Goal: Find specific page/section: Find specific page/section

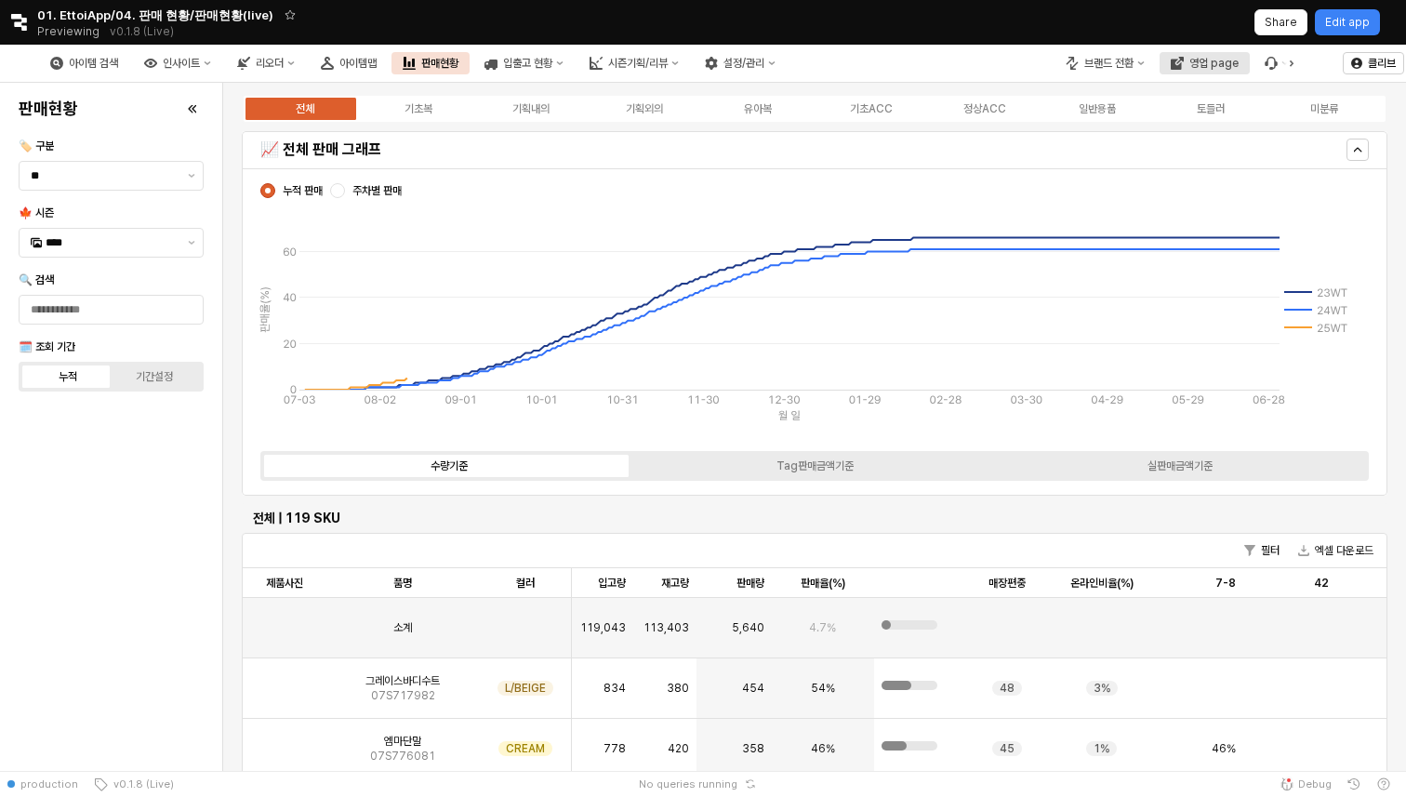
click at [1196, 69] on div "영업 page" at bounding box center [1213, 63] width 49 height 13
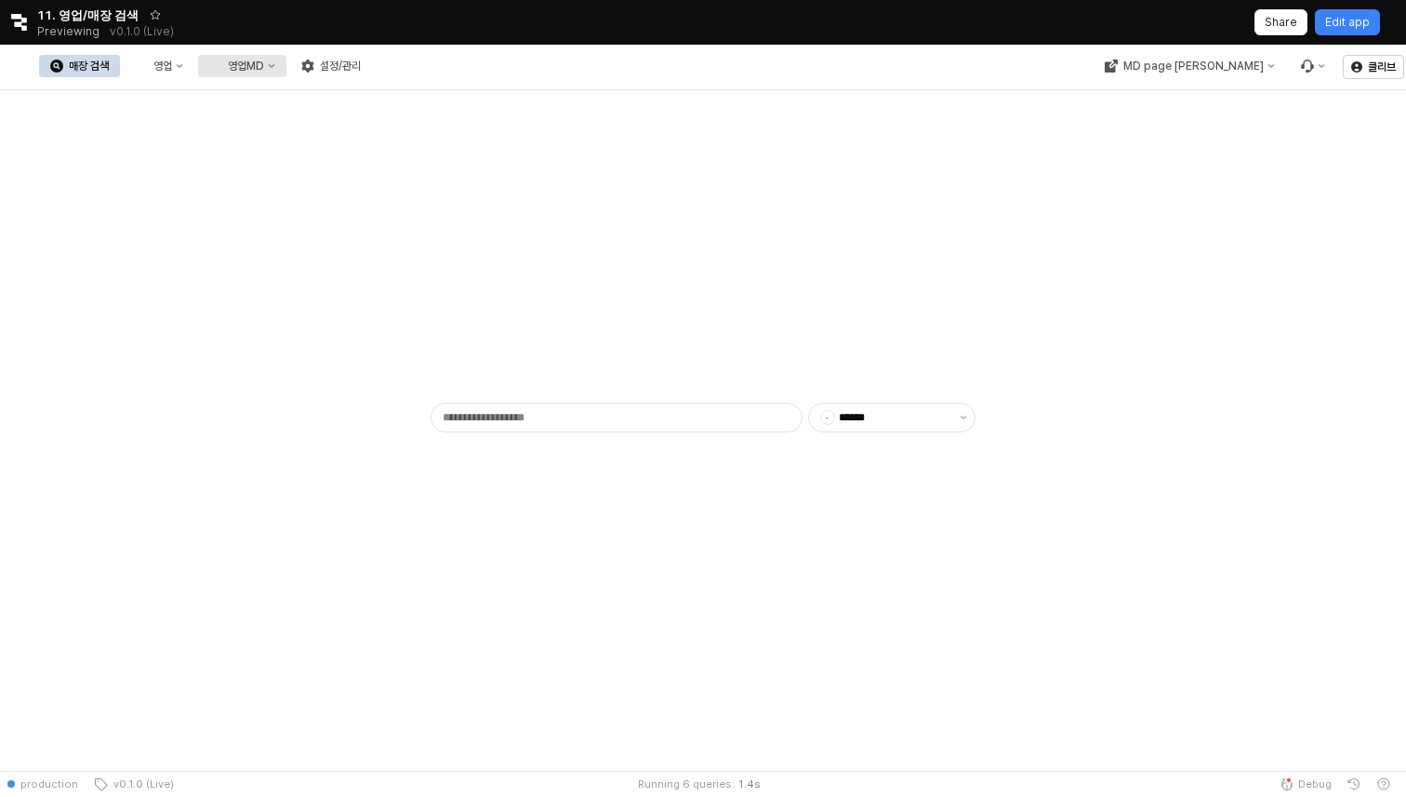
click at [264, 66] on div "영업MD" at bounding box center [246, 66] width 36 height 13
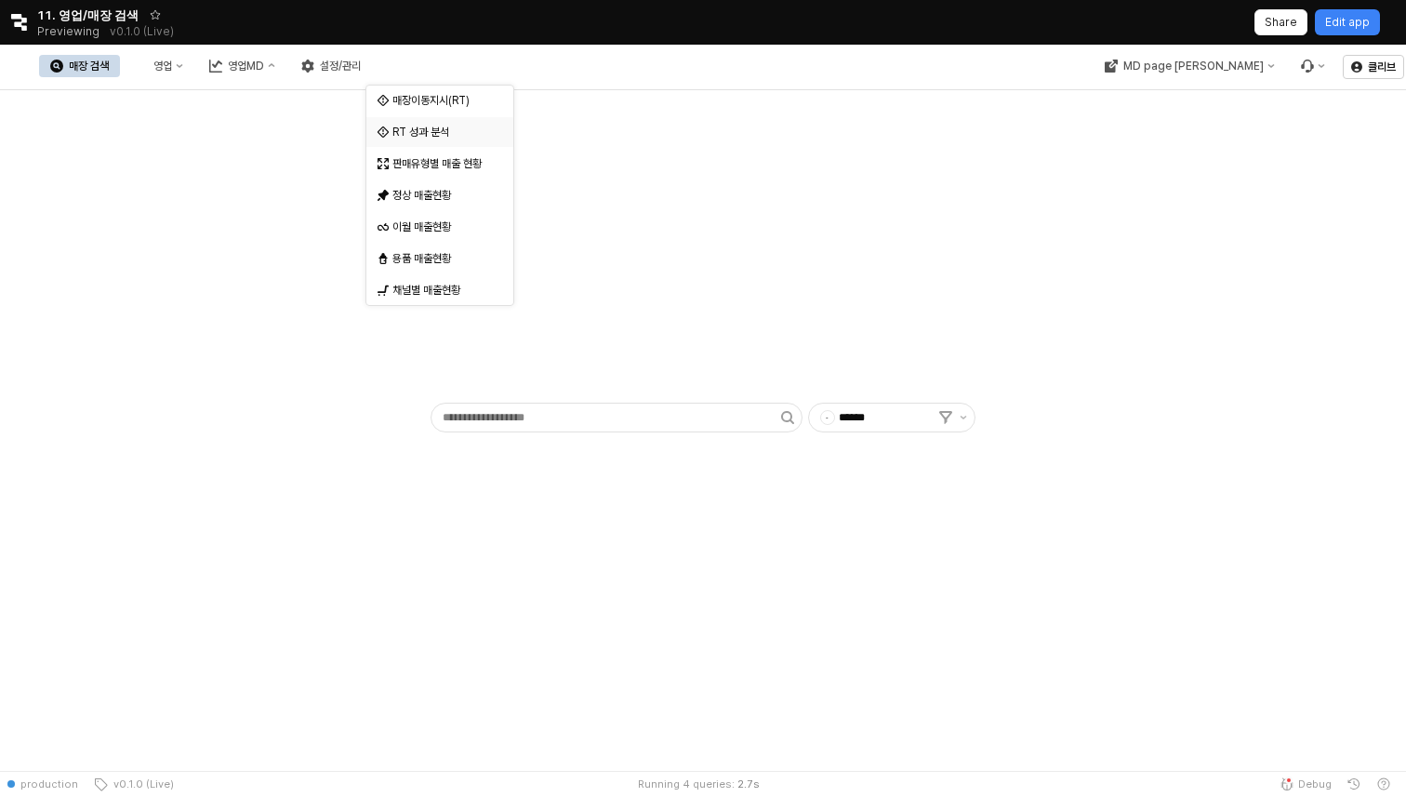
click at [453, 134] on div "RT 성과 분석" at bounding box center [441, 132] width 99 height 15
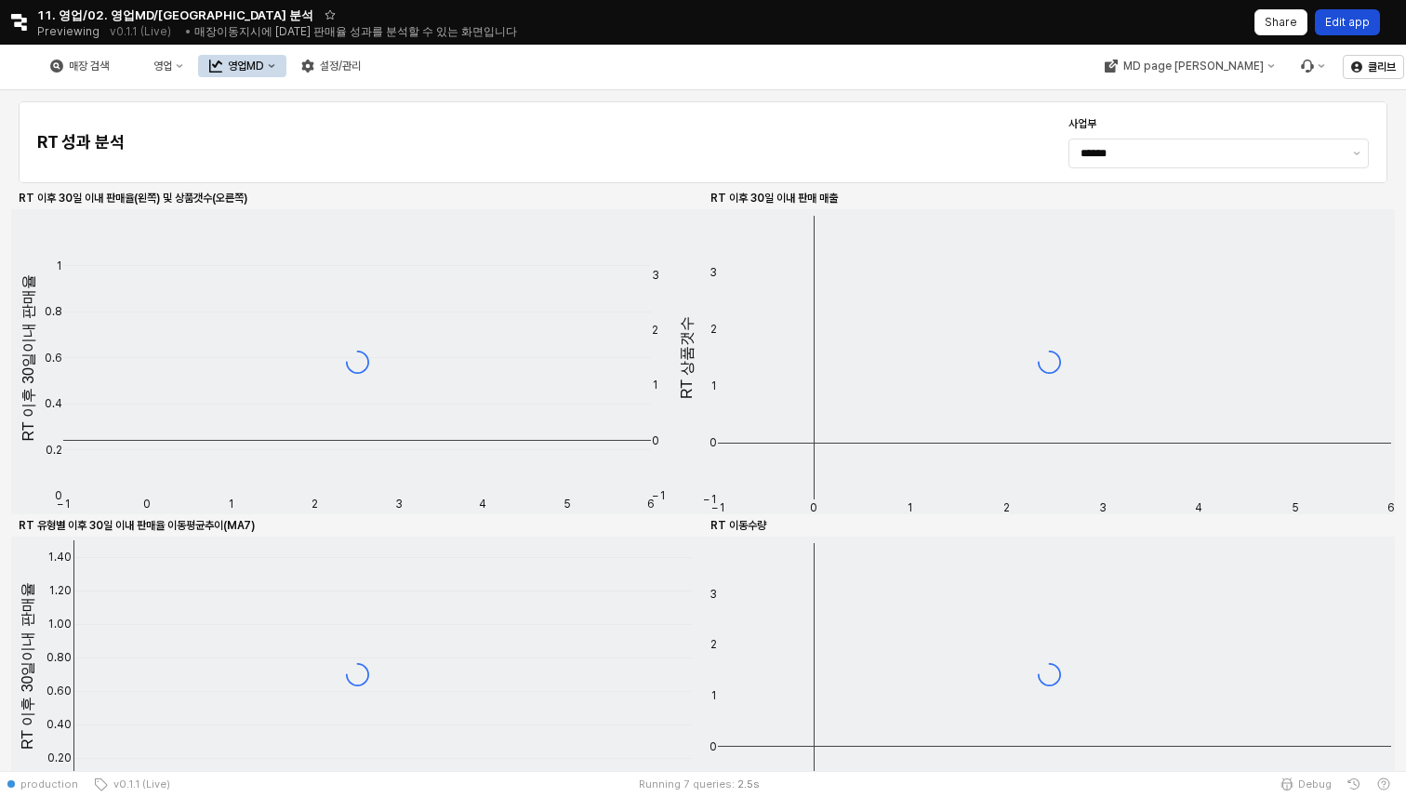
click at [1345, 31] on div "Edit app" at bounding box center [1347, 22] width 45 height 24
